Goal: Find specific page/section: Go to known website

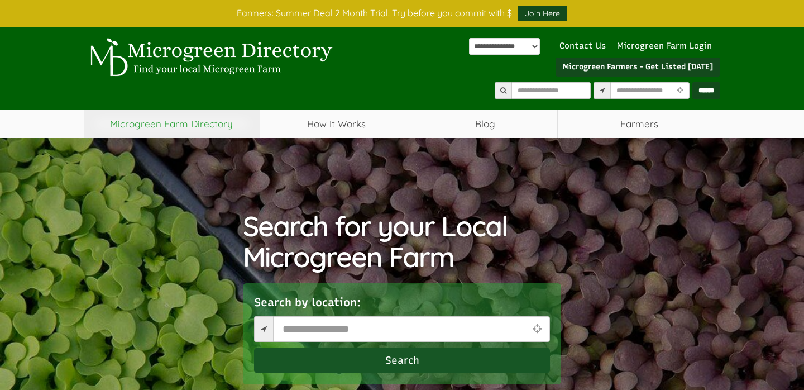
click at [219, 125] on link "Microgreen Farm Directory" at bounding box center [172, 124] width 176 height 28
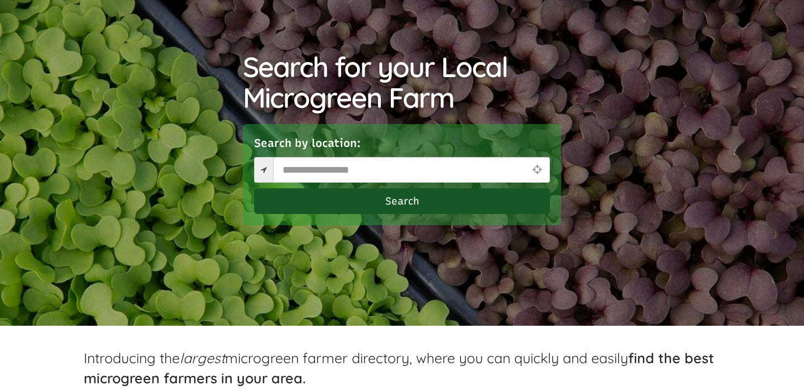
scroll to position [222, 0]
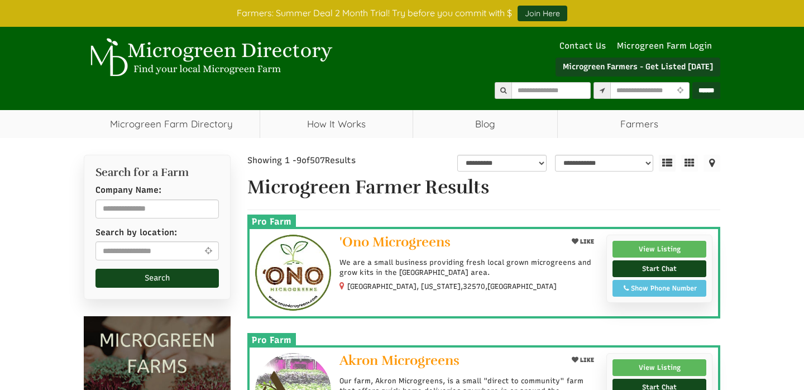
select select "Language Translate Widget"
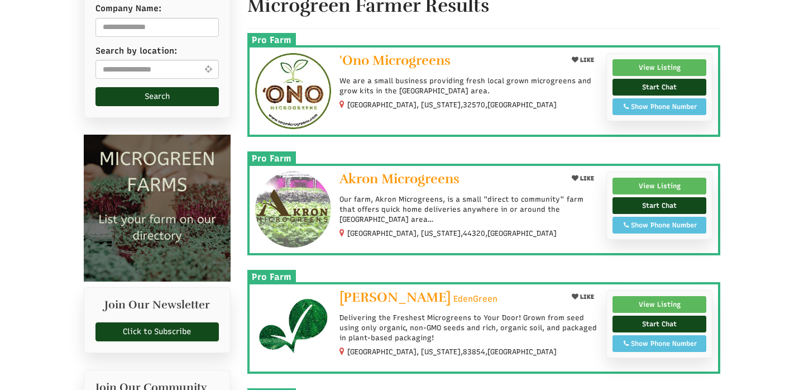
scroll to position [191, 0]
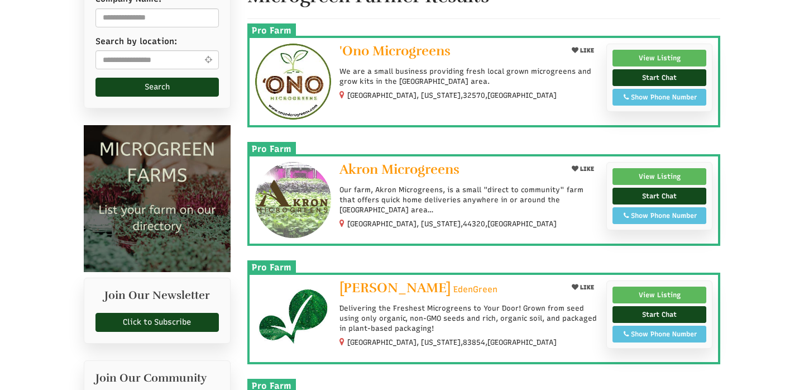
click at [208, 58] on icon at bounding box center [208, 59] width 13 height 8
type input "**********"
click at [190, 97] on div "**********" at bounding box center [157, 36] width 147 height 145
click at [187, 92] on button "Search" at bounding box center [156, 87] width 123 height 19
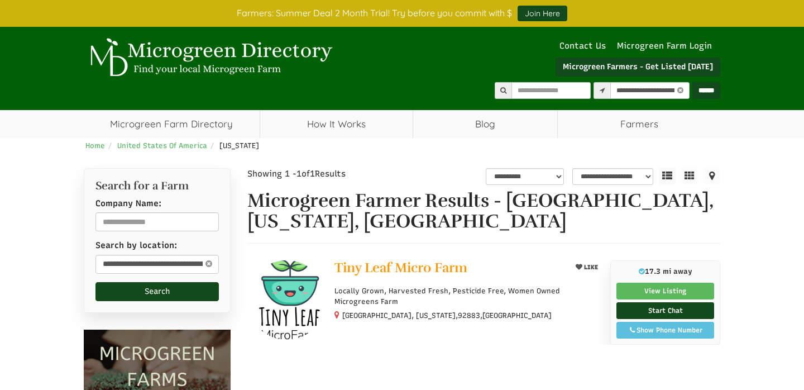
select select "********"
select select "Language Translate Widget"
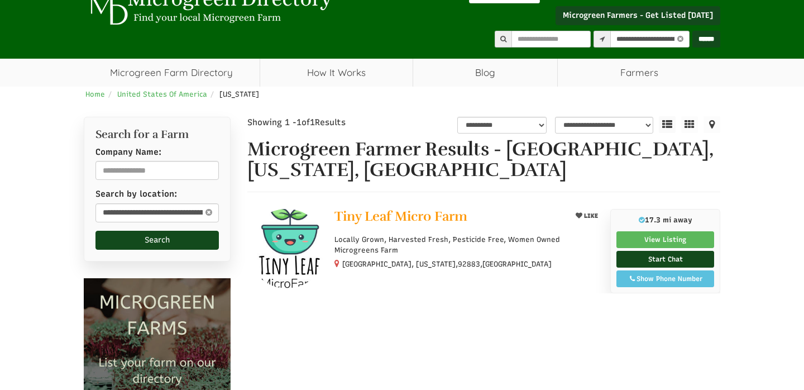
scroll to position [89, 0]
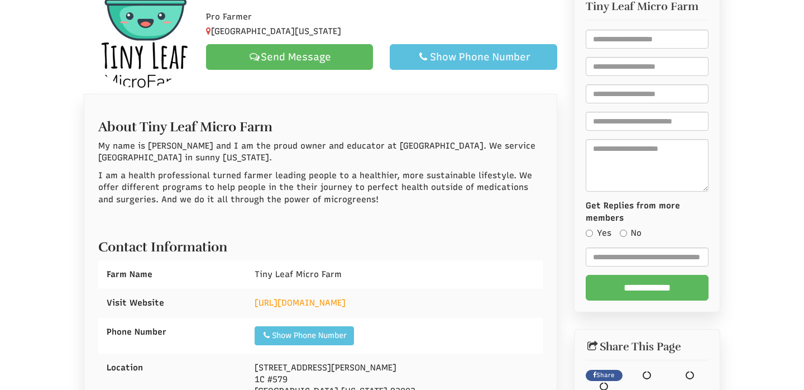
scroll to position [217, 0]
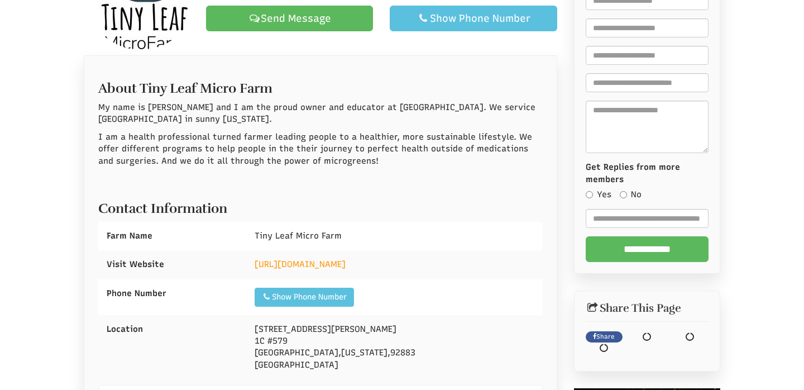
click at [353, 269] on div "https://www.tinyleafmicrofarm.com/" at bounding box center [394, 264] width 296 height 28
click at [346, 259] on link "https://www.tinyleafmicrofarm.com/" at bounding box center [300, 264] width 91 height 10
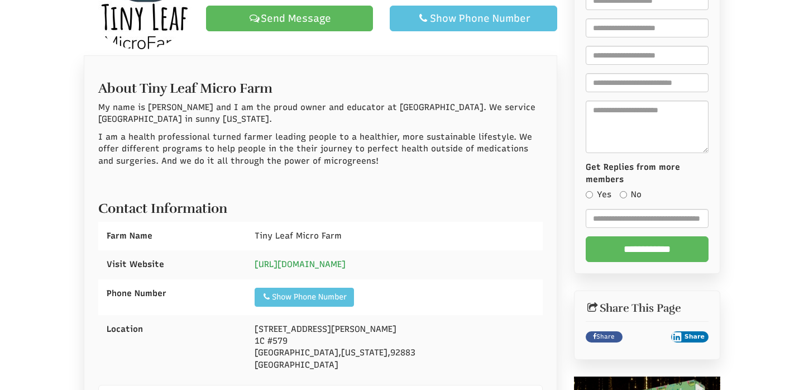
scroll to position [260, 0]
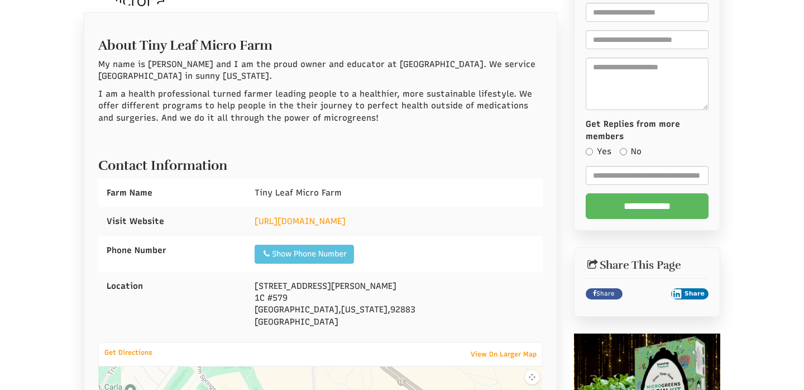
click at [286, 206] on div "Tiny Leaf Micro Farm" at bounding box center [394, 193] width 296 height 28
click at [292, 190] on span "Tiny Leaf Micro Farm" at bounding box center [298, 193] width 87 height 10
copy div "Tiny Leaf Micro Farm"
